Goal: Information Seeking & Learning: Check status

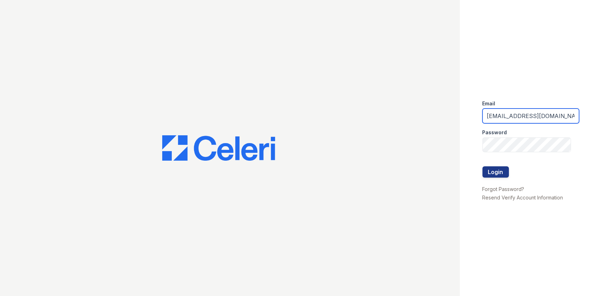
drag, startPoint x: 547, startPoint y: 118, endPoint x: 468, endPoint y: 103, distance: 80.8
click at [468, 103] on div "Email arrivelex@trinity-pm.com Password Login Forgot Password? Resend Verify Ac…" at bounding box center [536, 148] width 153 height 296
type input "mflowers@trinity-pm.com"
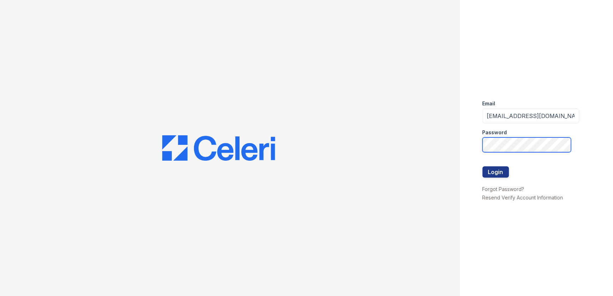
click at [455, 145] on div "Email mflowers@trinity-pm.com Password Login Forgot Password? Resend Verify Acc…" at bounding box center [306, 148] width 613 height 296
click at [482, 166] on button "Login" at bounding box center [495, 171] width 26 height 11
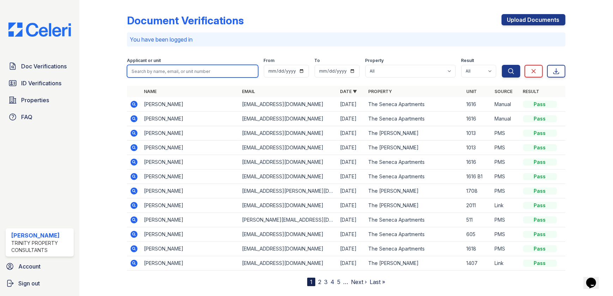
click at [150, 75] on input "search" at bounding box center [192, 71] width 131 height 13
type input "[PERSON_NAME]"
click at [502, 65] on button "Search" at bounding box center [511, 71] width 18 height 13
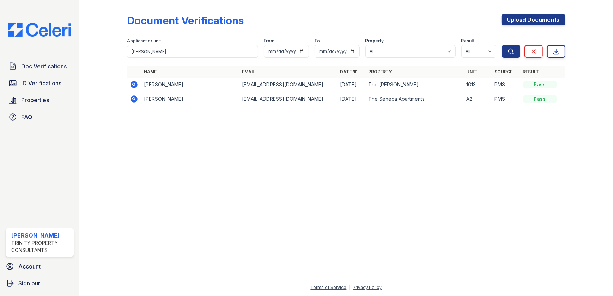
click at [135, 82] on icon at bounding box center [134, 84] width 7 height 7
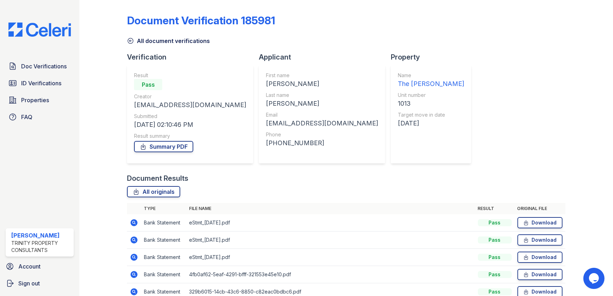
click at [134, 224] on icon at bounding box center [134, 222] width 7 height 7
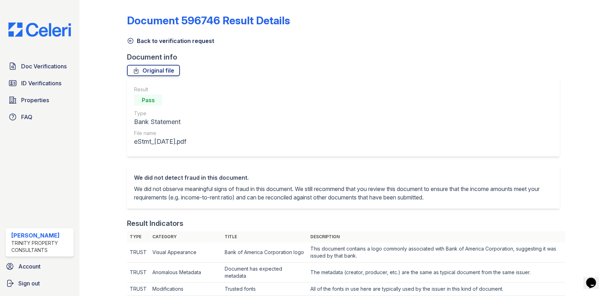
click at [128, 39] on icon at bounding box center [130, 40] width 5 height 5
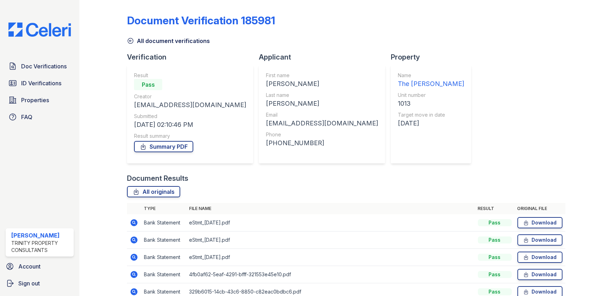
click at [131, 241] on icon at bounding box center [134, 240] width 7 height 7
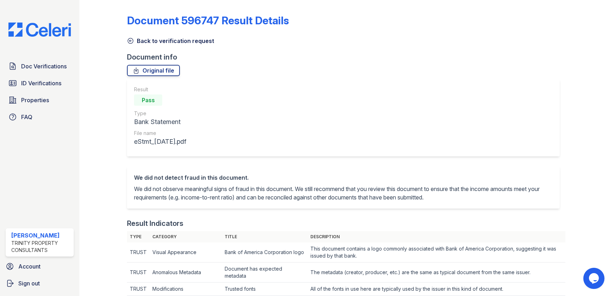
click at [130, 39] on icon at bounding box center [130, 40] width 7 height 7
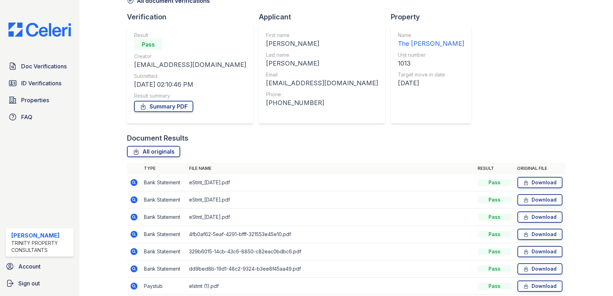
scroll to position [64, 0]
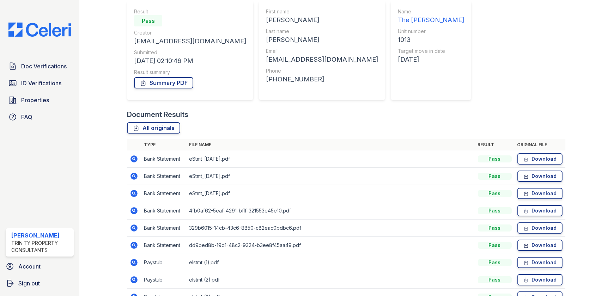
click at [133, 195] on icon at bounding box center [134, 193] width 7 height 7
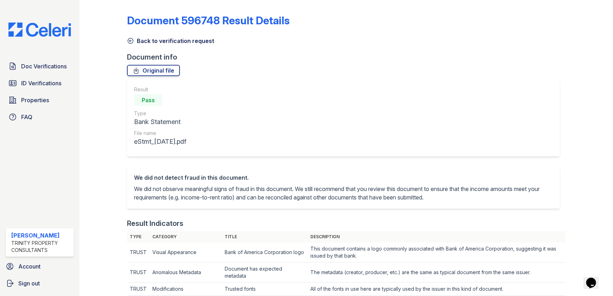
click at [129, 41] on icon at bounding box center [130, 40] width 5 height 5
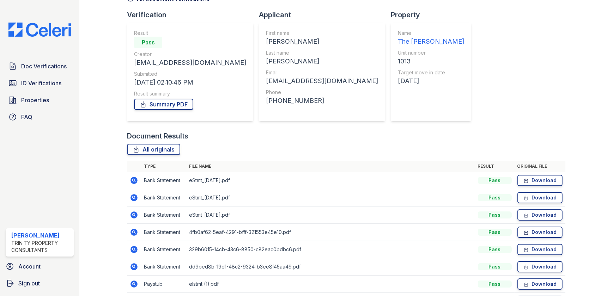
scroll to position [96, 0]
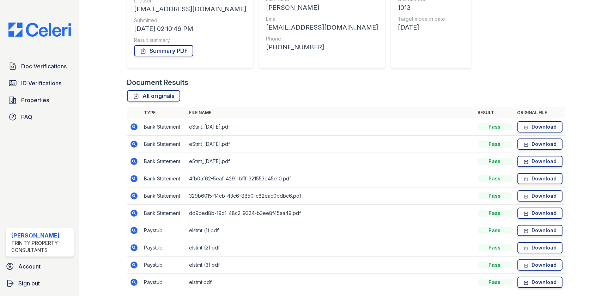
click at [134, 146] on icon at bounding box center [134, 144] width 7 height 7
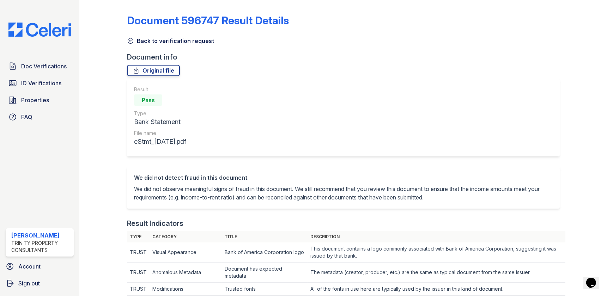
click at [132, 39] on icon at bounding box center [130, 40] width 7 height 7
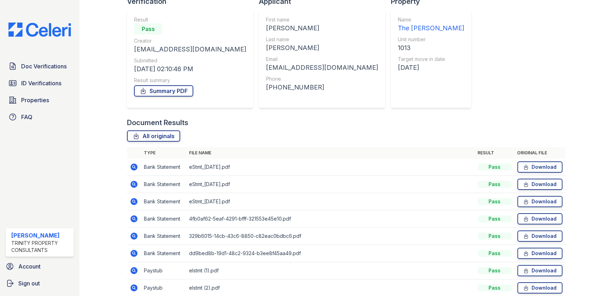
scroll to position [121, 0]
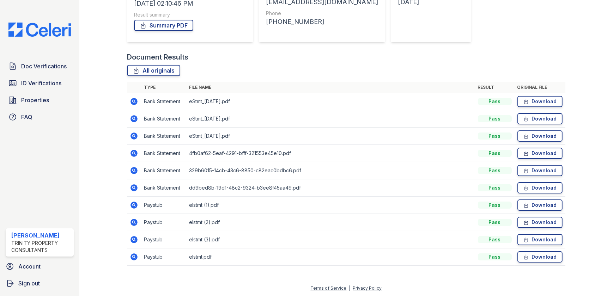
click at [135, 103] on icon at bounding box center [134, 101] width 7 height 7
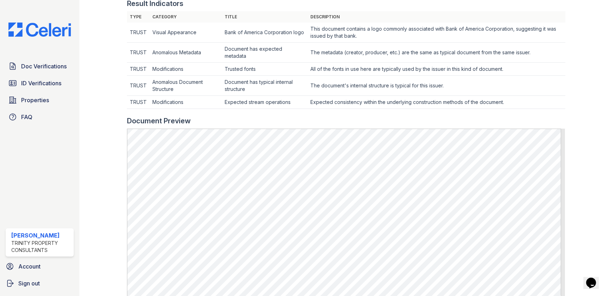
scroll to position [321, 0]
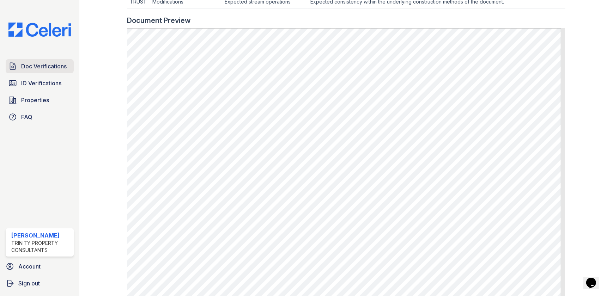
click at [34, 65] on span "Doc Verifications" at bounding box center [43, 66] width 45 height 8
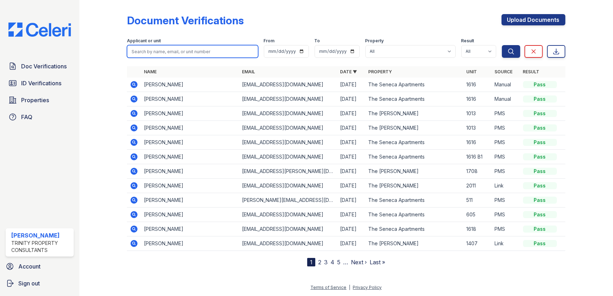
click at [210, 48] on input "search" at bounding box center [192, 51] width 131 height 13
type input "weipert"
click at [502, 45] on button "Search" at bounding box center [511, 51] width 18 height 13
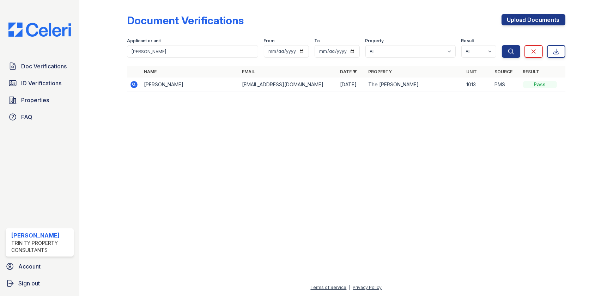
click at [136, 86] on icon at bounding box center [134, 84] width 7 height 7
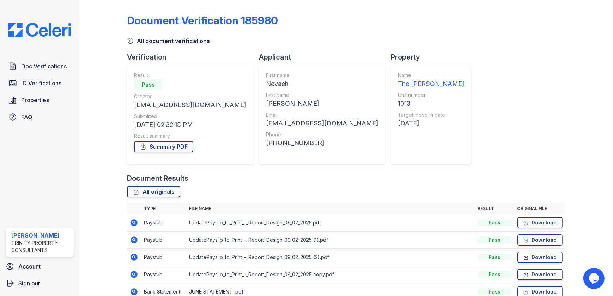
scroll to position [70, 0]
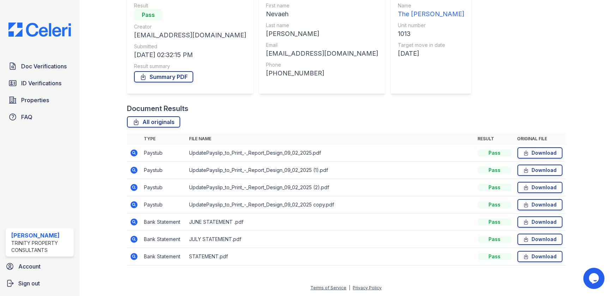
click at [136, 153] on icon at bounding box center [134, 153] width 7 height 7
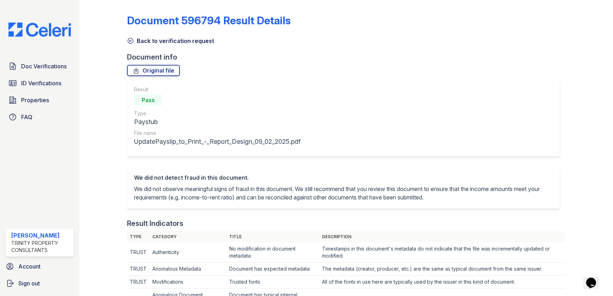
click at [130, 41] on icon at bounding box center [130, 40] width 5 height 5
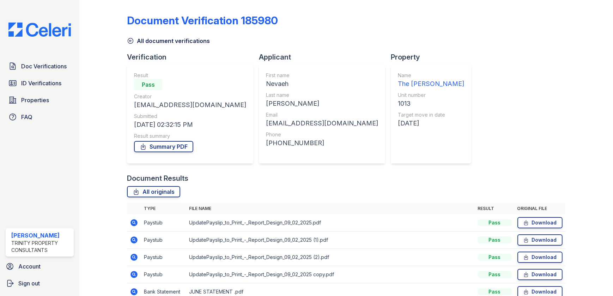
scroll to position [70, 0]
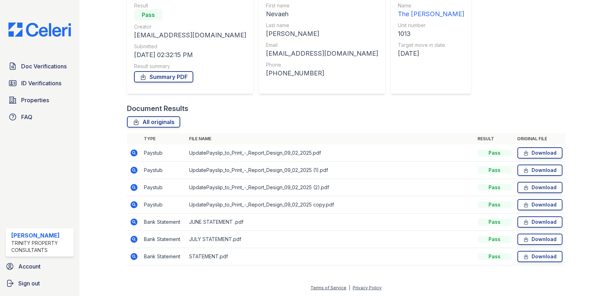
click at [130, 171] on icon at bounding box center [134, 170] width 8 height 8
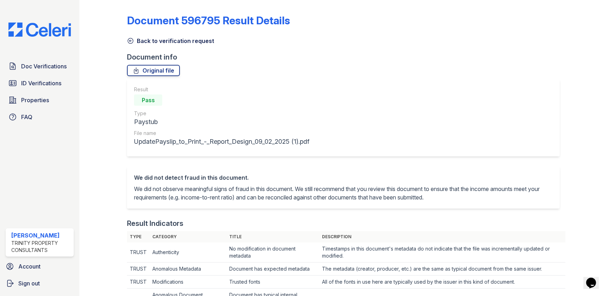
click at [130, 40] on icon at bounding box center [130, 40] width 5 height 5
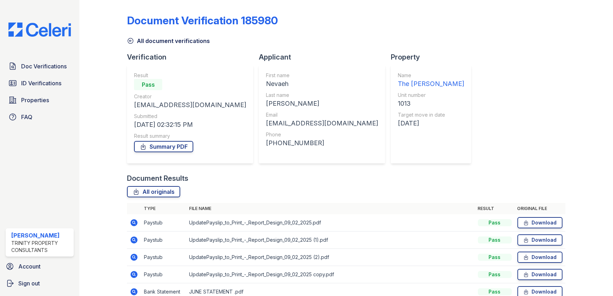
click at [133, 258] on icon at bounding box center [134, 257] width 8 height 8
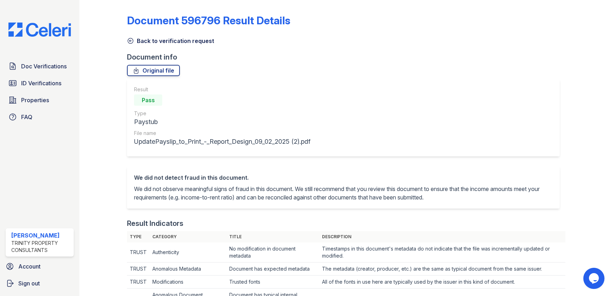
click at [131, 40] on icon at bounding box center [130, 40] width 7 height 7
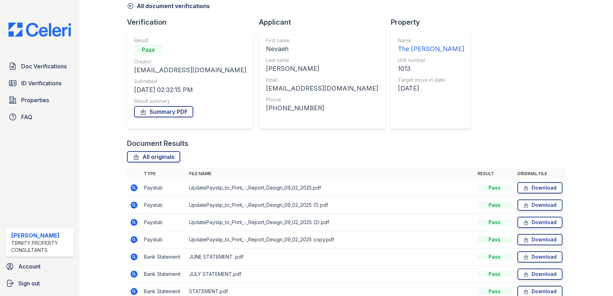
scroll to position [70, 0]
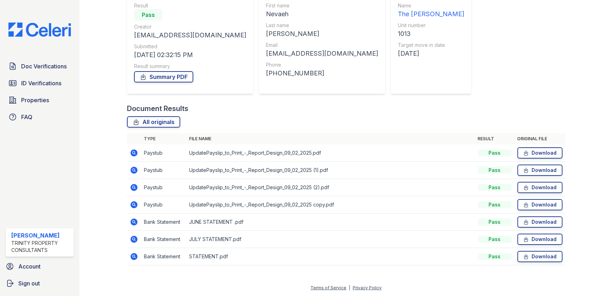
click at [132, 224] on icon at bounding box center [134, 222] width 7 height 7
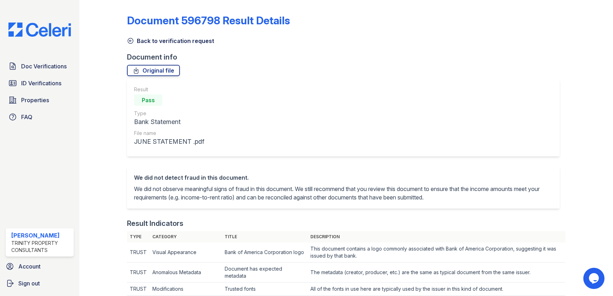
drag, startPoint x: 130, startPoint y: 38, endPoint x: 207, endPoint y: 84, distance: 89.5
click at [130, 39] on icon at bounding box center [130, 40] width 7 height 7
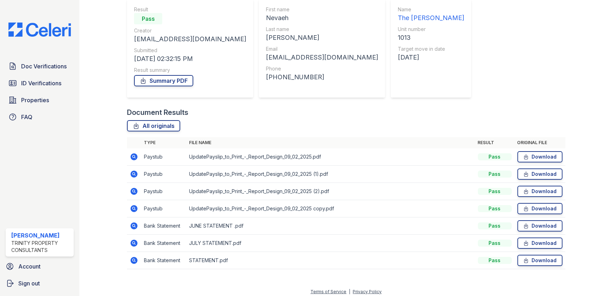
scroll to position [70, 0]
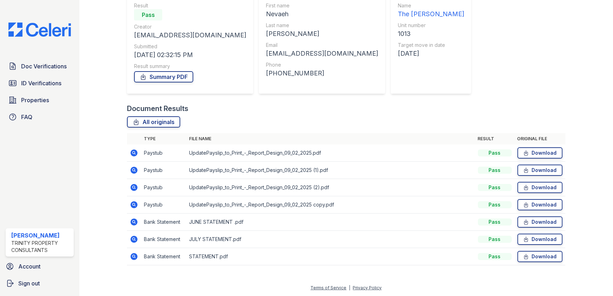
click at [133, 242] on icon at bounding box center [134, 239] width 7 height 7
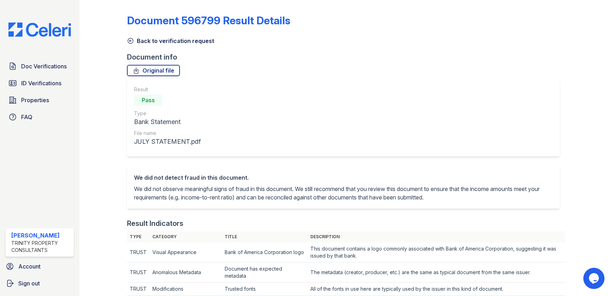
click at [131, 39] on icon at bounding box center [130, 40] width 7 height 7
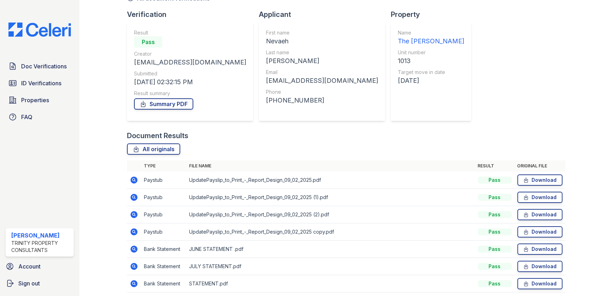
scroll to position [70, 0]
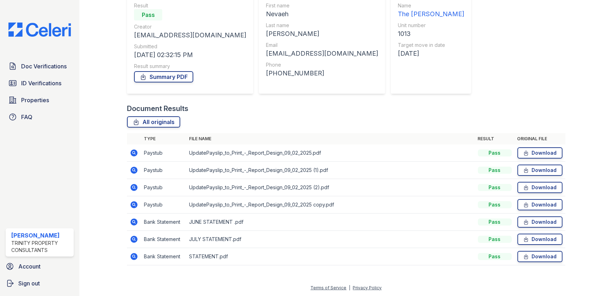
click at [133, 257] on icon at bounding box center [134, 256] width 7 height 7
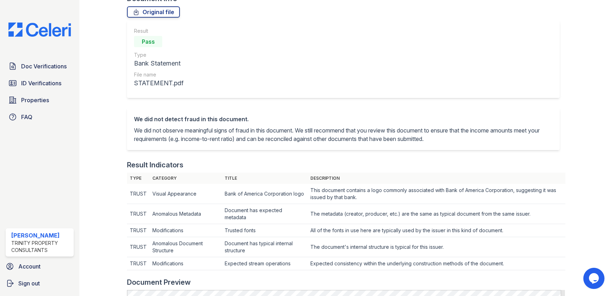
scroll to position [224, 0]
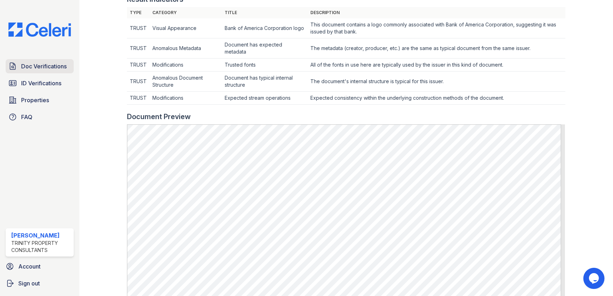
click at [42, 68] on span "Doc Verifications" at bounding box center [43, 66] width 45 height 8
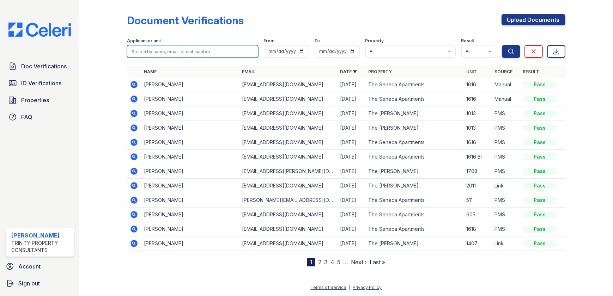
click at [162, 49] on input "search" at bounding box center [192, 51] width 131 height 13
type input "gomez"
click at [502, 45] on button "Search" at bounding box center [511, 51] width 18 height 13
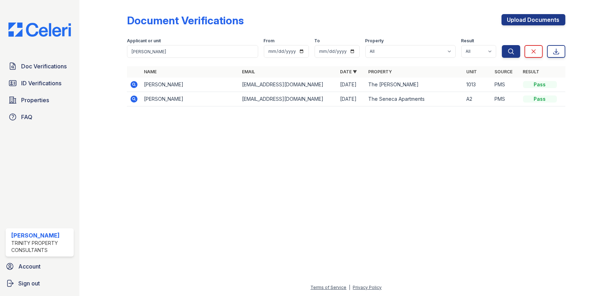
click at [132, 87] on icon at bounding box center [134, 84] width 8 height 8
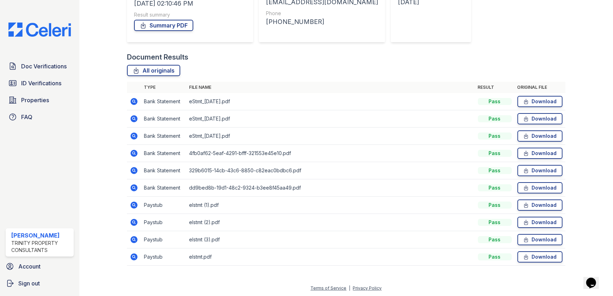
click at [136, 206] on icon at bounding box center [134, 205] width 7 height 7
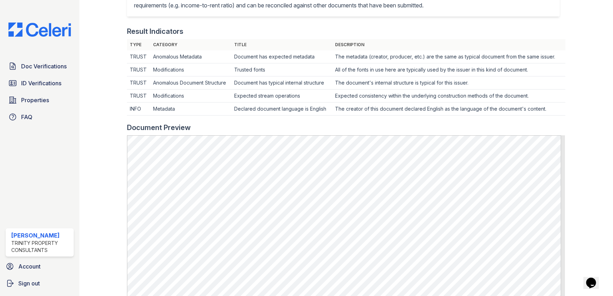
scroll to position [321, 0]
